Goal: Check status: Check status

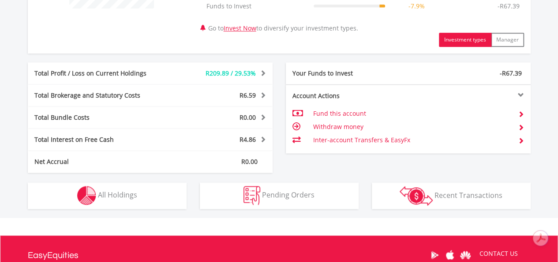
scroll to position [437, 0]
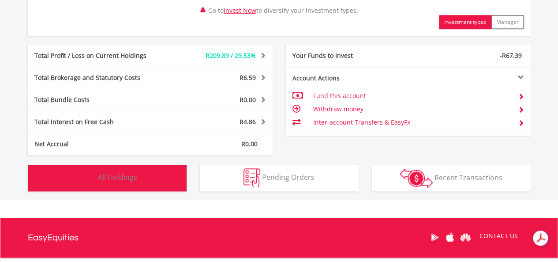
click at [143, 177] on button "Holdings All Holdings" at bounding box center [107, 178] width 159 height 26
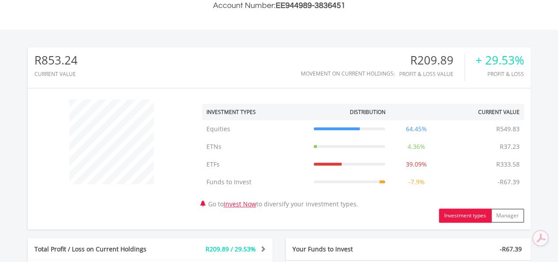
scroll to position [0, 0]
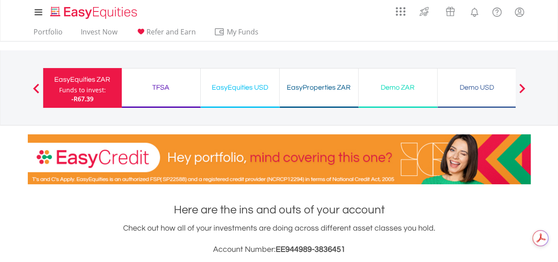
click at [252, 99] on div "EasyEquities USD Funds to invest: -R67.39" at bounding box center [240, 88] width 79 height 40
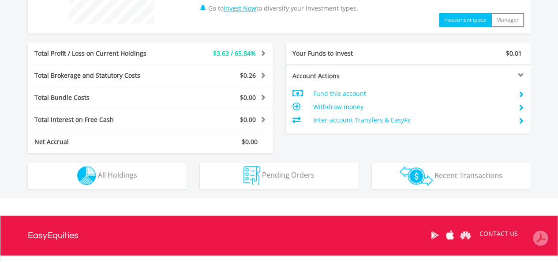
scroll to position [417, 0]
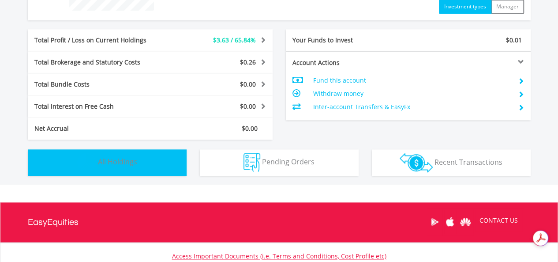
click at [153, 159] on button "Holdings All Holdings" at bounding box center [107, 162] width 159 height 26
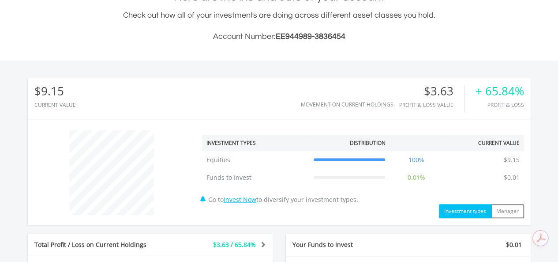
scroll to position [181, 0]
